Goal: Task Accomplishment & Management: Complete application form

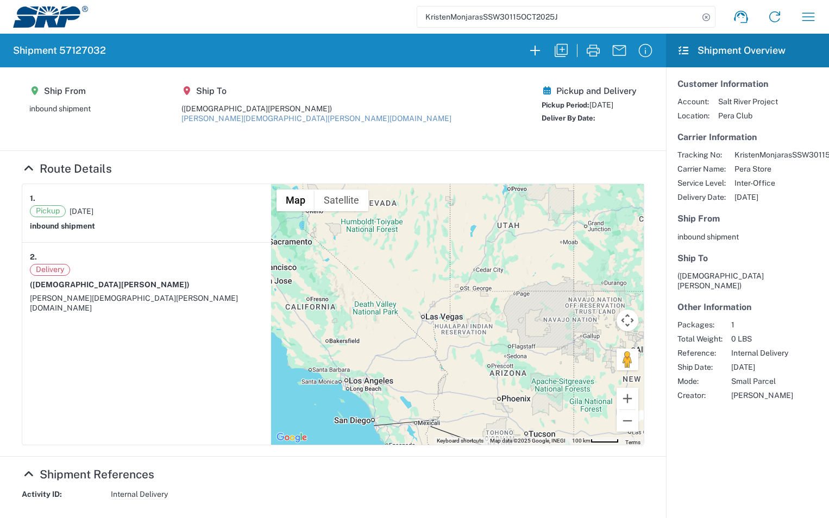
scroll to position [262, 0]
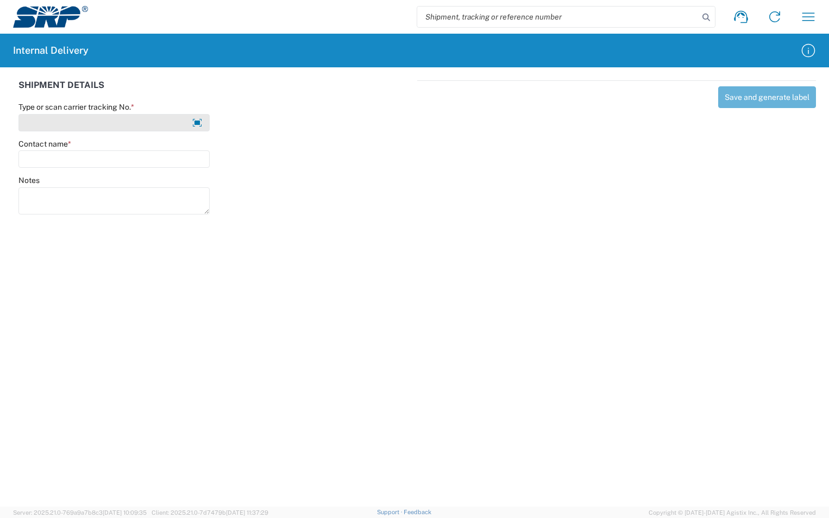
click at [106, 123] on input "Type or scan carrier tracking No. *" at bounding box center [113, 122] width 191 height 17
click at [82, 123] on input "Type or scan carrier tracking No. *" at bounding box center [113, 122] width 191 height 17
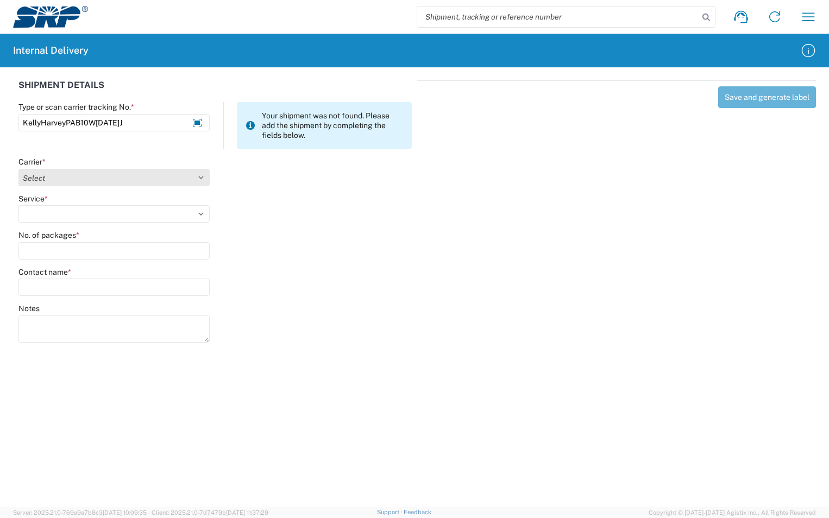
type input "KellyHarveyPAB10W15OCT2025J"
click at [195, 175] on select "Select Amazon Logistics ATI Trucking BC Dimerco Logistics Empire Southwest FedE…" at bounding box center [113, 177] width 191 height 17
select select "18713"
click at [18, 169] on select "Select Amazon Logistics ATI Trucking BC Dimerco Logistics Empire Southwest FedE…" at bounding box center [113, 177] width 191 height 17
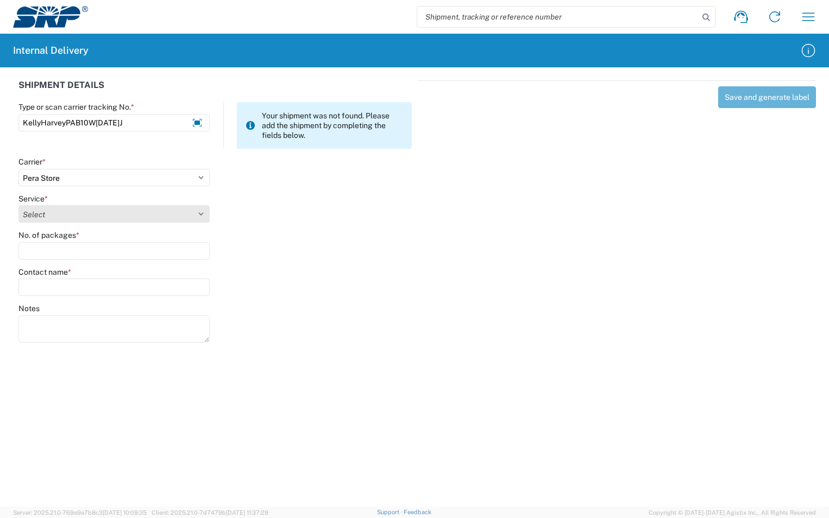
click at [85, 216] on select "Select Ground Inter-Office" at bounding box center [113, 213] width 191 height 17
select select "35763"
click at [18, 205] on select "Select Ground Inter-Office" at bounding box center [113, 213] width 191 height 17
click at [66, 252] on input "No. of packages *" at bounding box center [113, 250] width 191 height 17
type input "1"
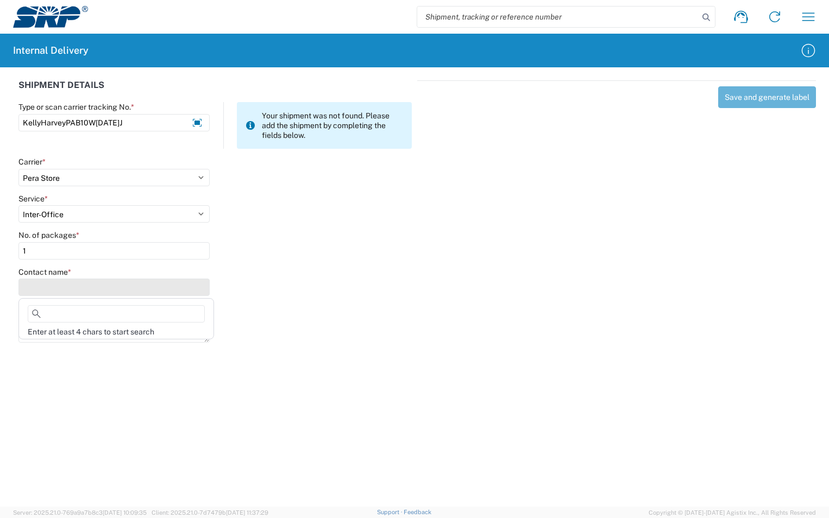
click at [67, 283] on input "Contact name *" at bounding box center [113, 287] width 191 height 17
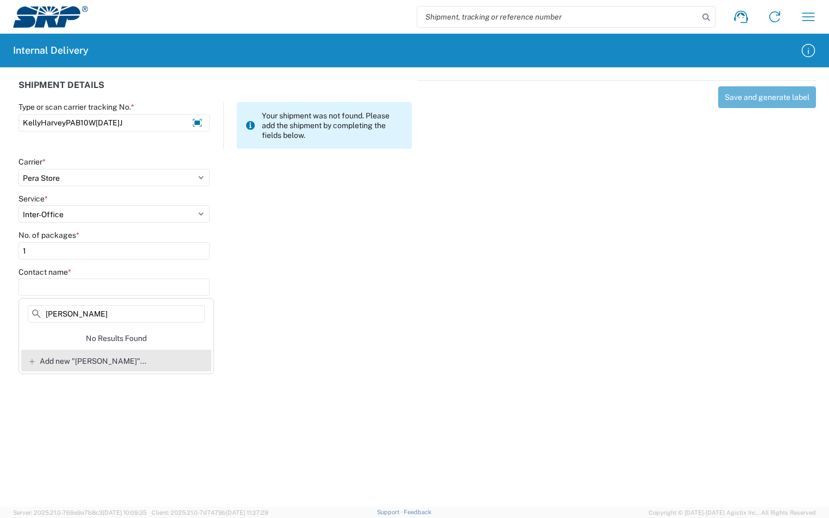
type input "Kelly Harvey"
click at [103, 361] on span "Add new "Kelly Harvey"..." at bounding box center [93, 361] width 106 height 10
type input "Kelly Harvey"
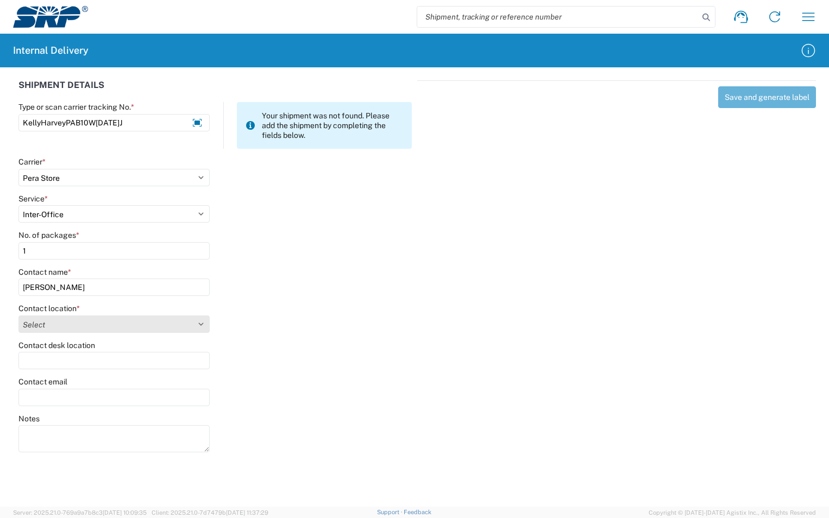
click at [201, 323] on select "Select 16th Street Facility 27th St Facility Agua Fria Generating Station Cooli…" at bounding box center [113, 324] width 191 height 17
select select "54818"
click at [18, 316] on select "Select 16th Street Facility 27th St Facility Agua Fria Generating Station Cooli…" at bounding box center [113, 324] width 191 height 17
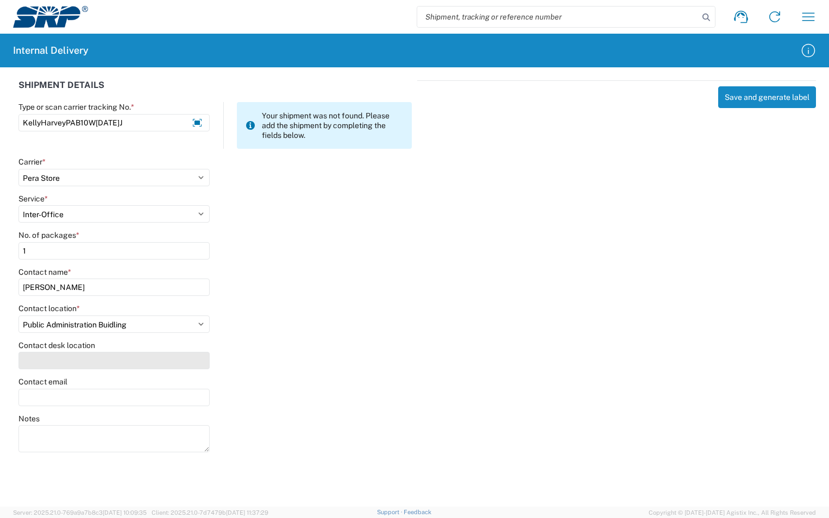
click at [54, 356] on input "Contact desk location" at bounding box center [113, 360] width 191 height 17
type input "PAB10W"
click at [47, 397] on input "Contact email" at bounding box center [113, 397] width 191 height 17
type input "kelly.harvey@srpnet.com"
click at [406, 417] on div "Notes" at bounding box center [215, 438] width 405 height 49
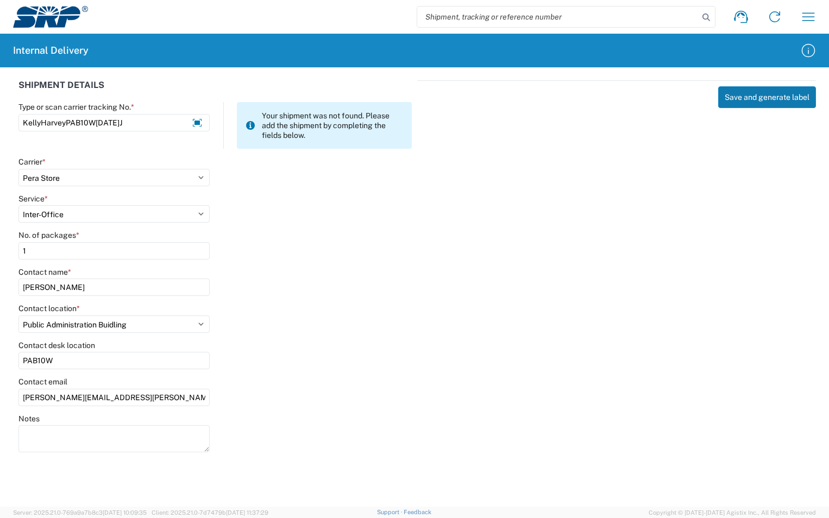
click at [777, 98] on button "Save and generate label" at bounding box center [767, 97] width 98 height 22
select select
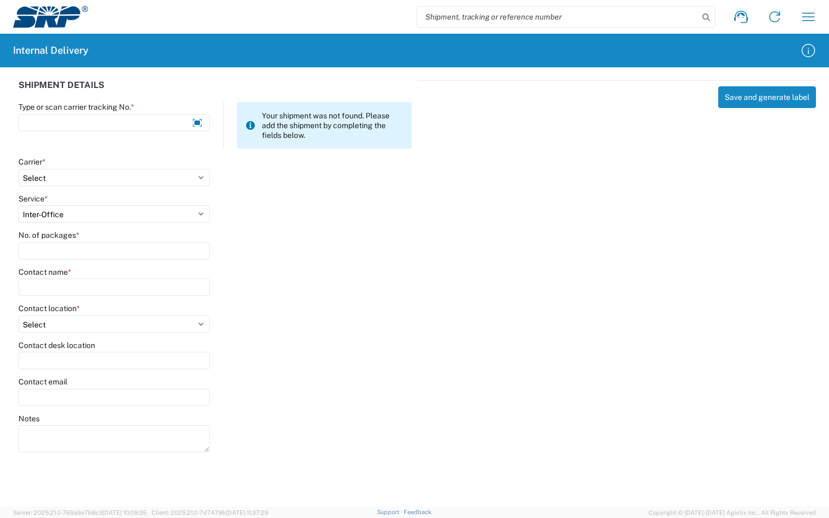
select select
